Goal: Task Accomplishment & Management: Complete application form

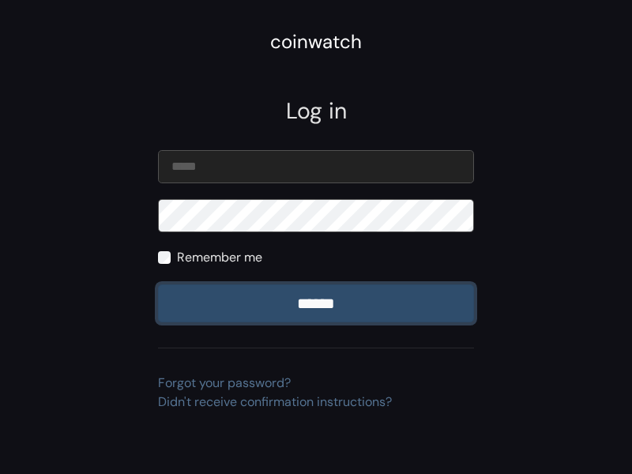
click at [316, 303] on input "******" at bounding box center [316, 303] width 316 height 38
